Goal: Information Seeking & Learning: Learn about a topic

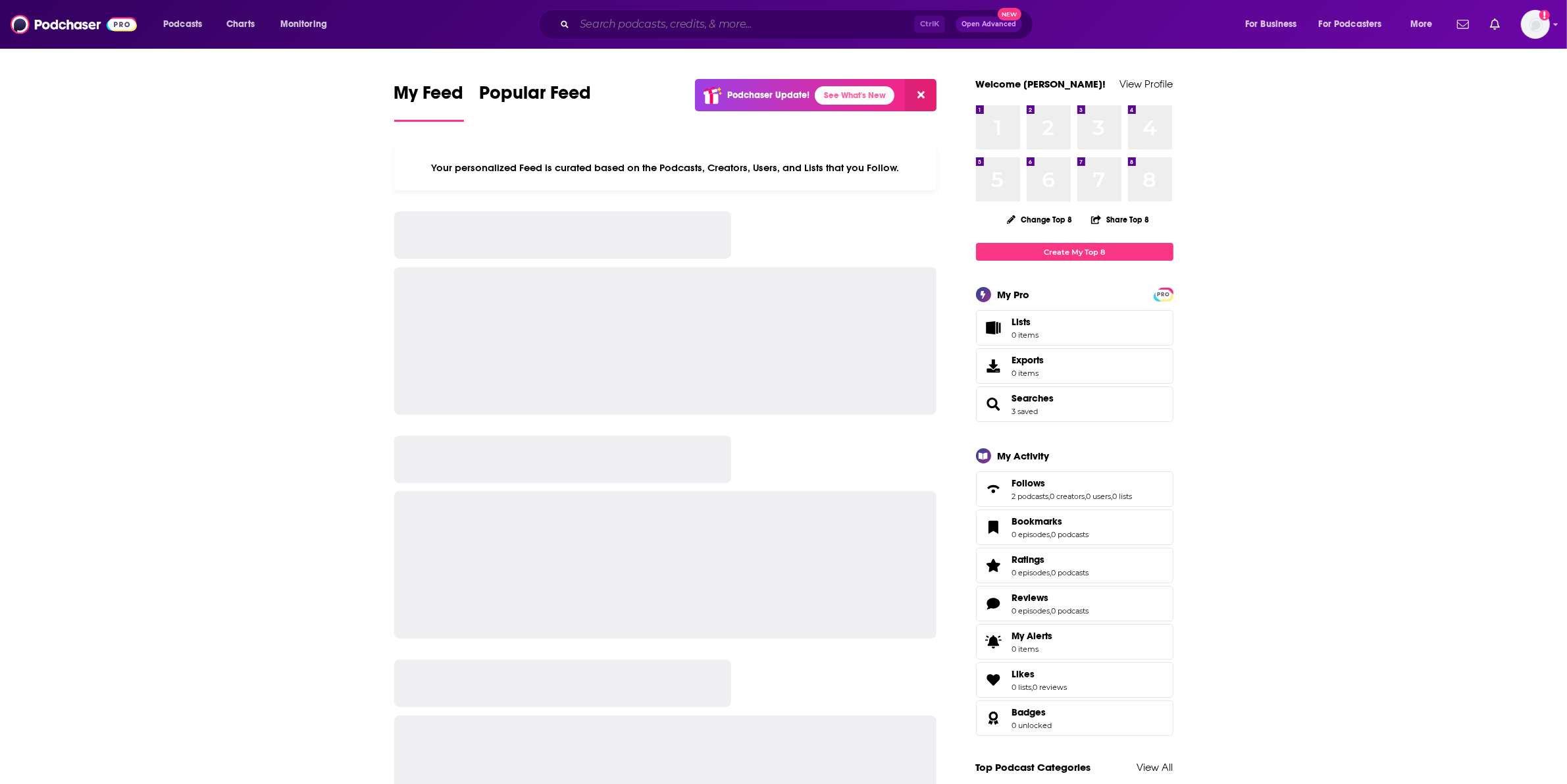
click at [622, 29] on input "Search podcasts, credits, & more..." at bounding box center [744, 24] width 340 height 21
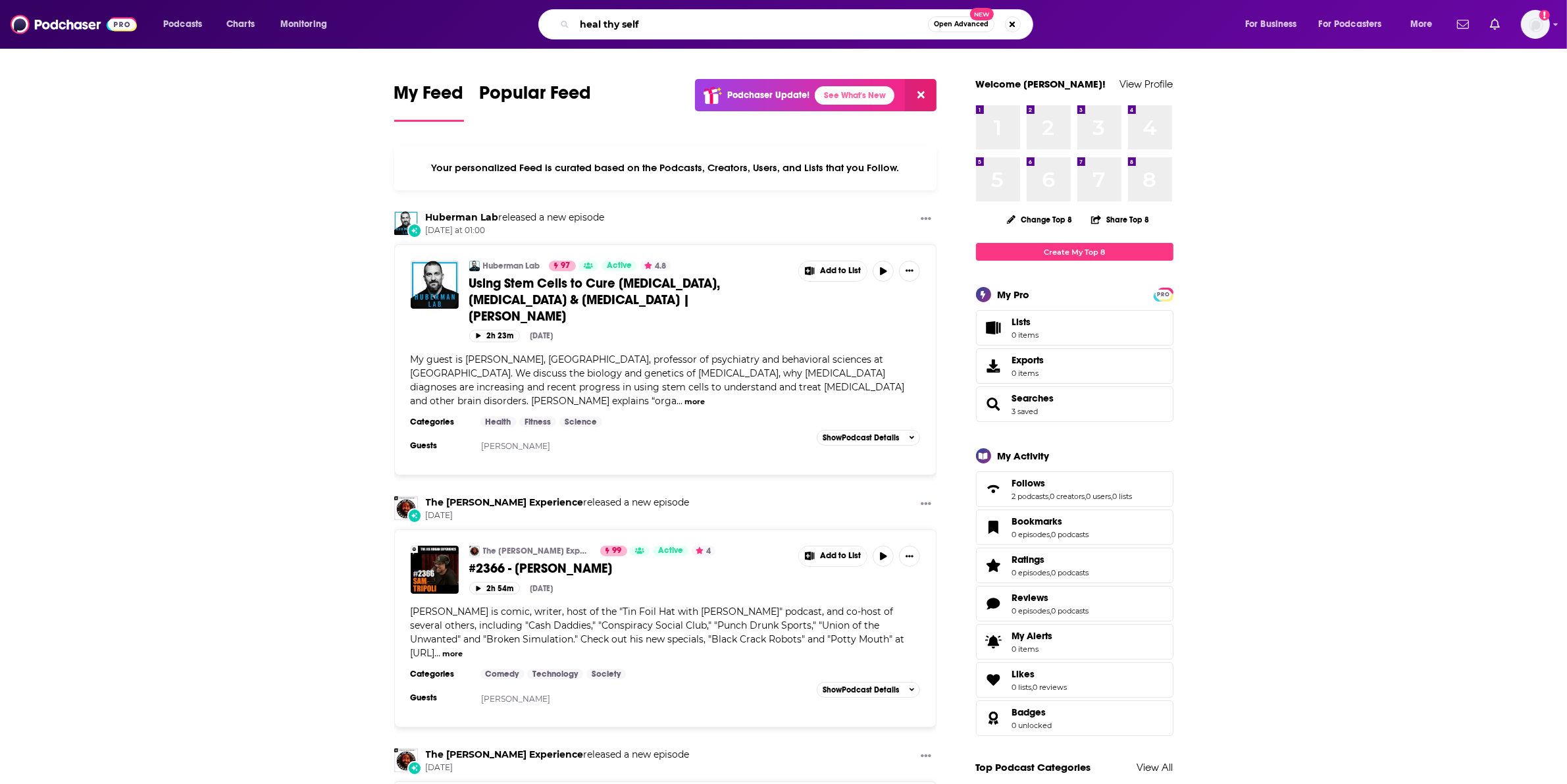
type input "heal thy self"
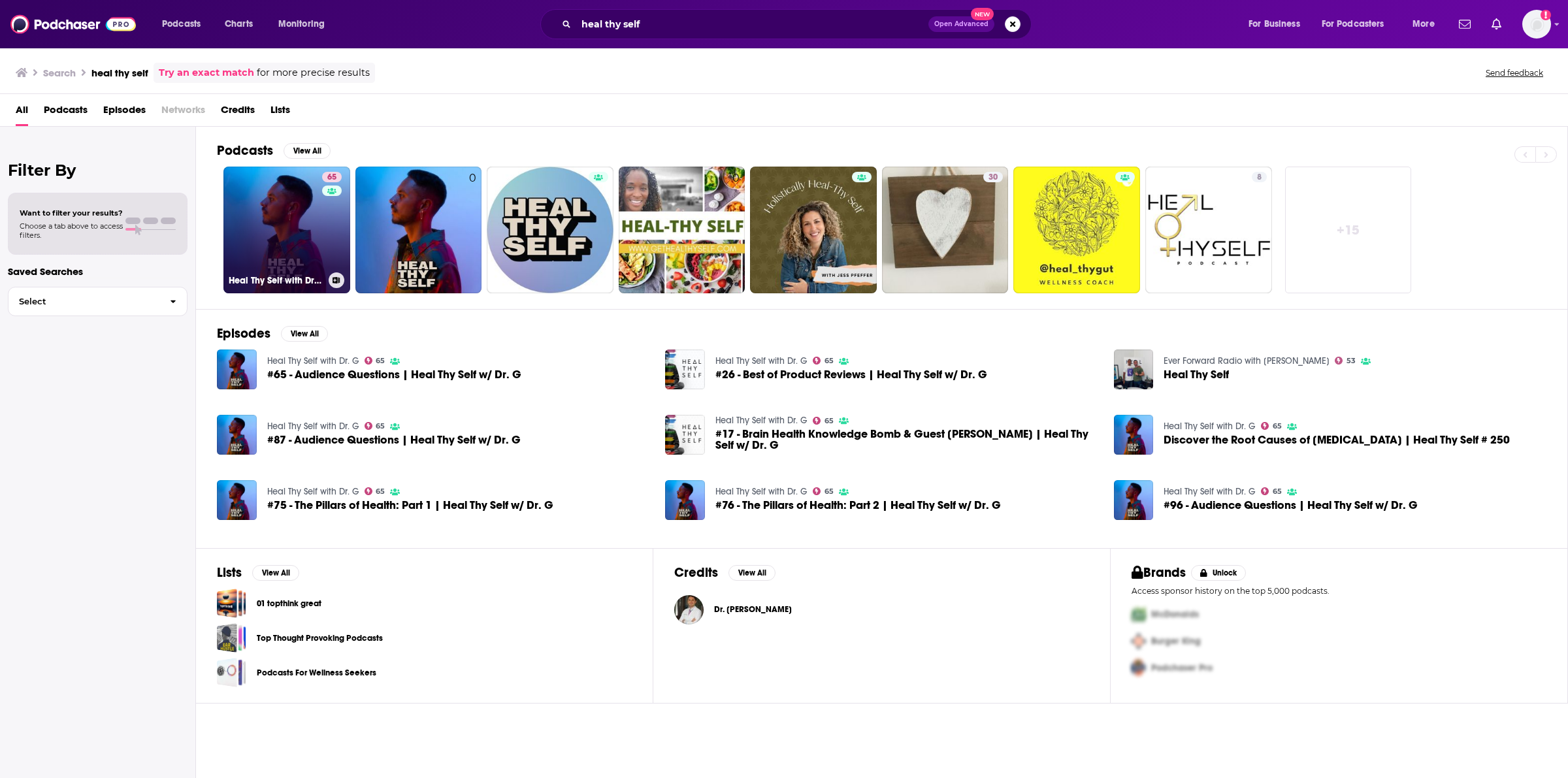
click at [296, 222] on link "65 Heal Thy Self with Dr. G" at bounding box center [287, 230] width 126 height 126
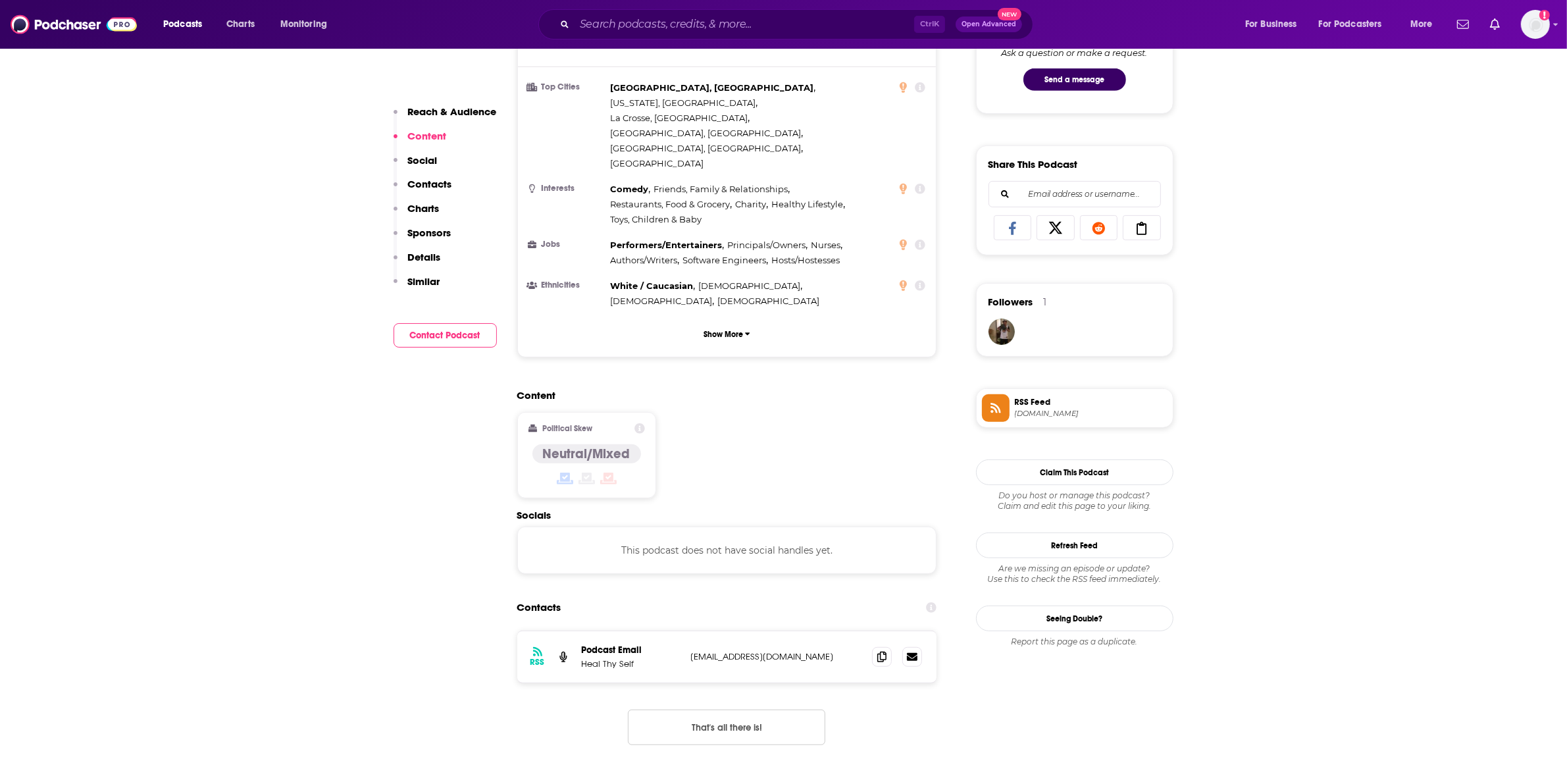
scroll to position [822, 0]
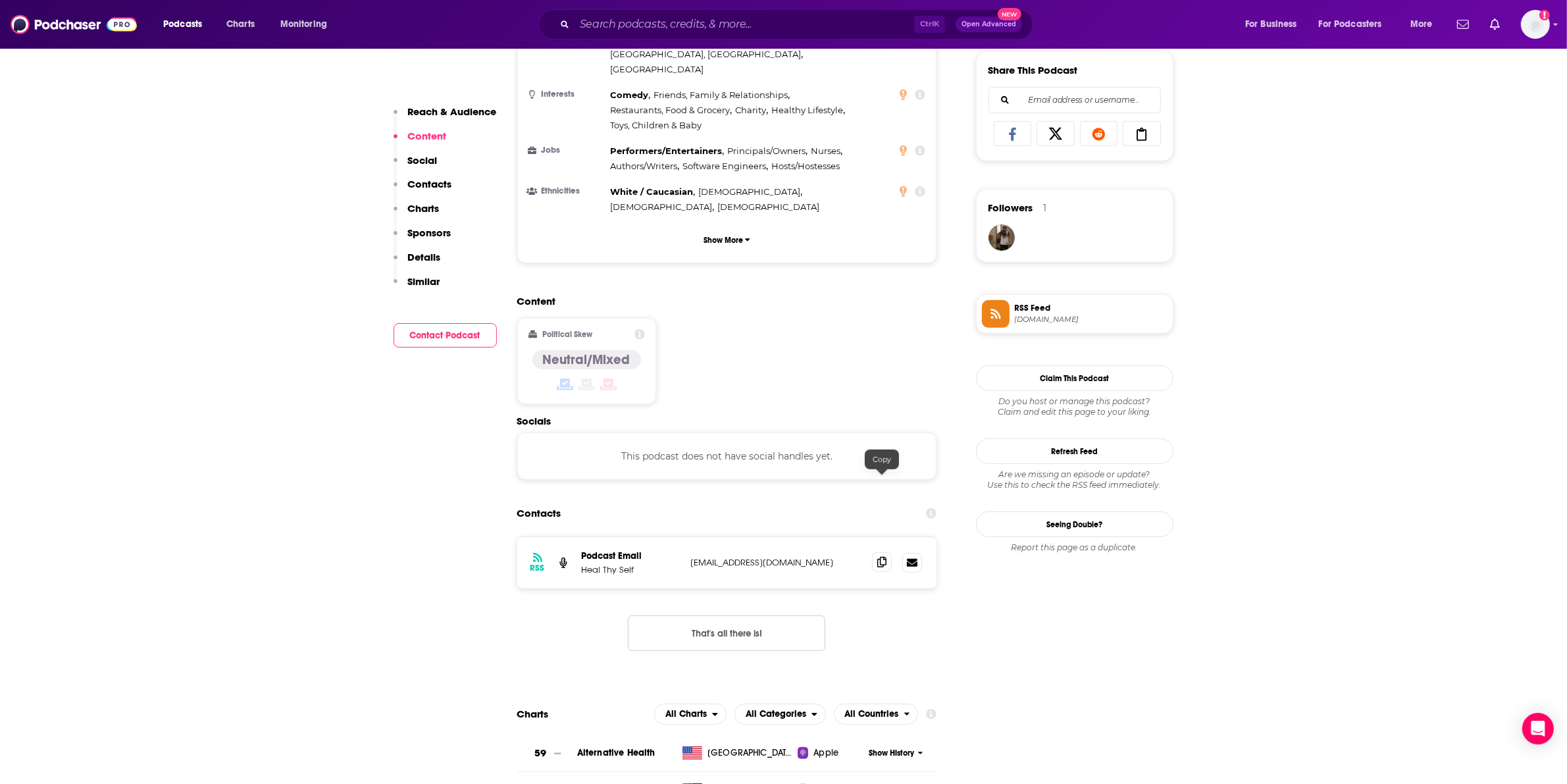
click at [881, 556] on icon at bounding box center [882, 561] width 9 height 10
